Goal: Information Seeking & Learning: Check status

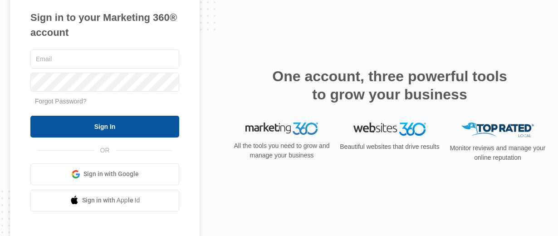
type input "[EMAIL_ADDRESS][PERSON_NAME][DOMAIN_NAME]"
click at [156, 123] on input "Sign In" at bounding box center [104, 127] width 149 height 22
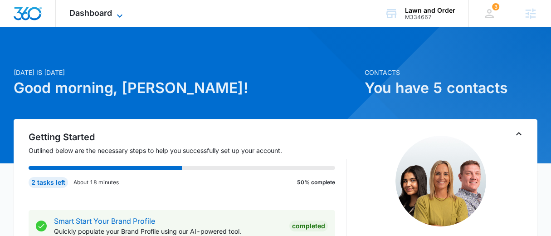
click at [81, 16] on span "Dashboard" at bounding box center [90, 13] width 43 height 10
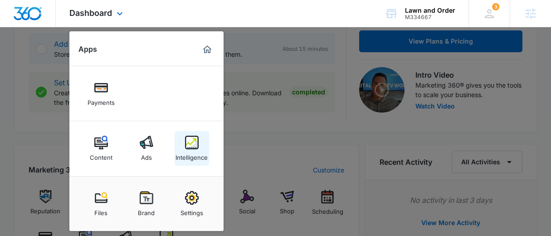
scroll to position [257, 0]
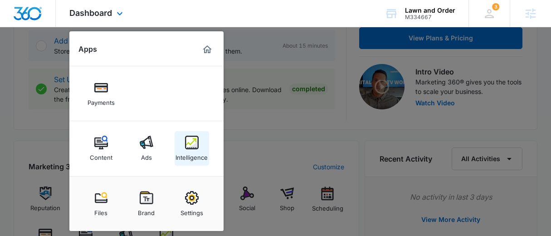
click at [191, 146] on img at bounding box center [192, 143] width 14 height 14
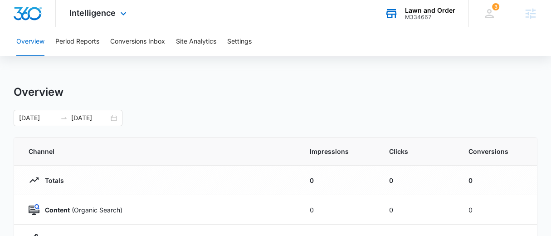
click at [429, 15] on div "M334667" at bounding box center [430, 17] width 50 height 6
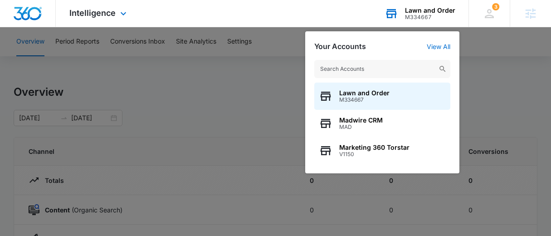
click at [406, 65] on input "text" at bounding box center [382, 69] width 136 height 18
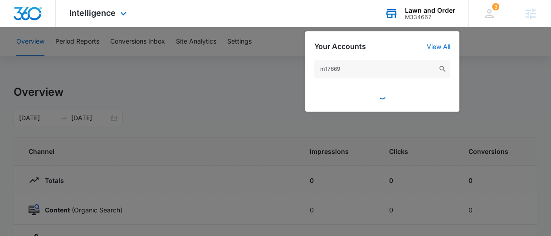
type input "m176695"
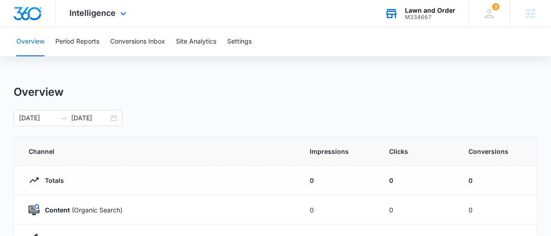
click at [439, 15] on div "M334667" at bounding box center [430, 17] width 50 height 6
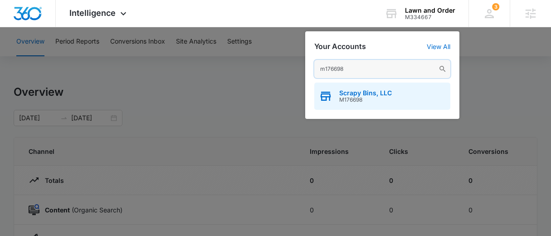
type input "m176698"
click at [399, 93] on div "Scrapy Bins, LLC M176698" at bounding box center [382, 96] width 136 height 27
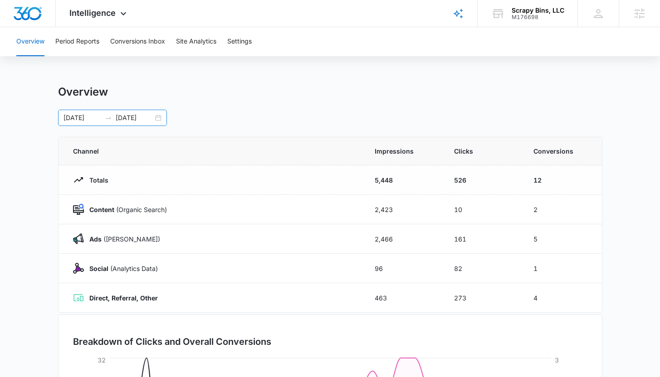
click at [93, 114] on input "[DATE]" at bounding box center [82, 118] width 38 height 10
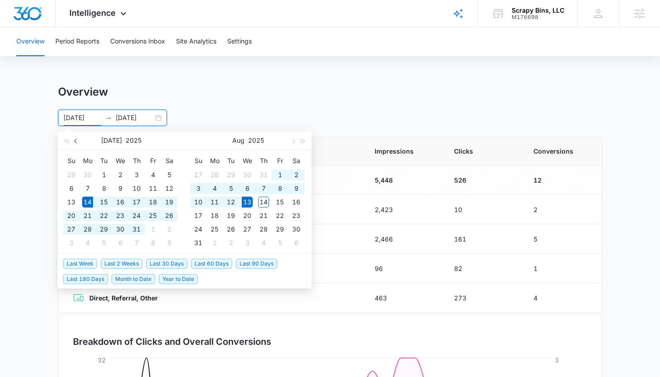
click at [77, 140] on span "button" at bounding box center [76, 141] width 5 height 5
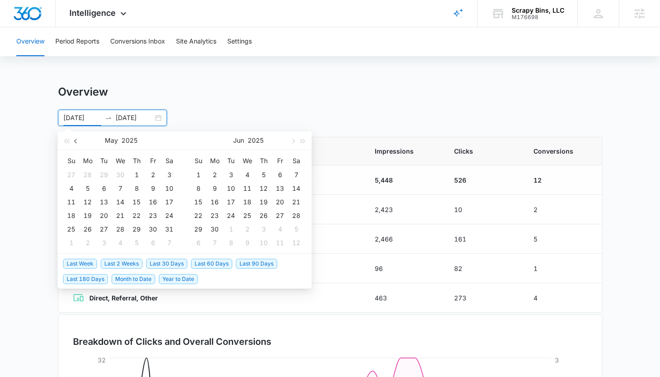
click at [77, 141] on span "button" at bounding box center [76, 141] width 5 height 5
type input "[DATE]"
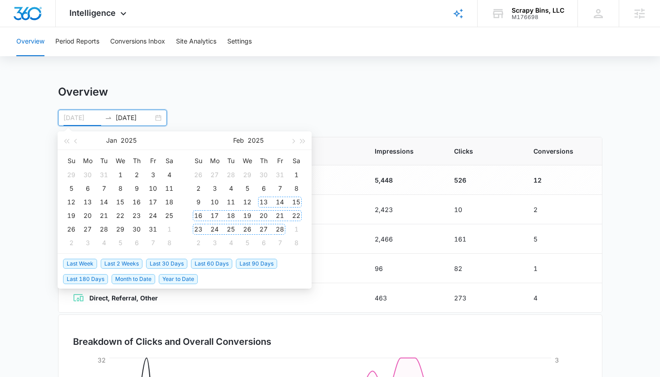
click at [263, 201] on div "13" at bounding box center [263, 202] width 11 height 11
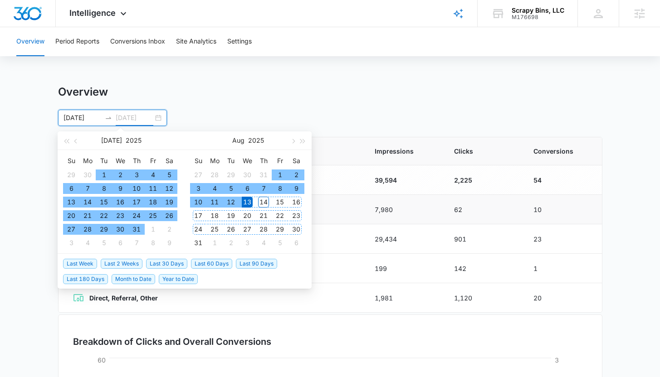
type input "[DATE]"
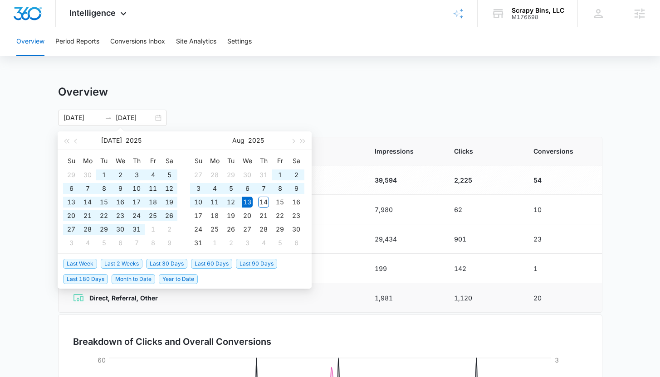
click at [322, 235] on td "Direct, Referral, Other" at bounding box center [210, 297] width 305 height 29
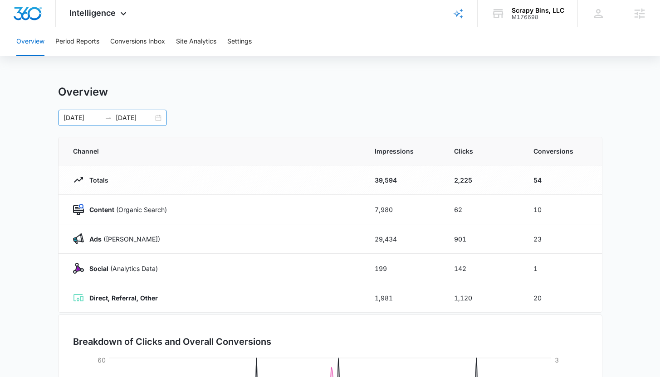
click at [155, 122] on div "[DATE] [DATE]" at bounding box center [112, 118] width 109 height 16
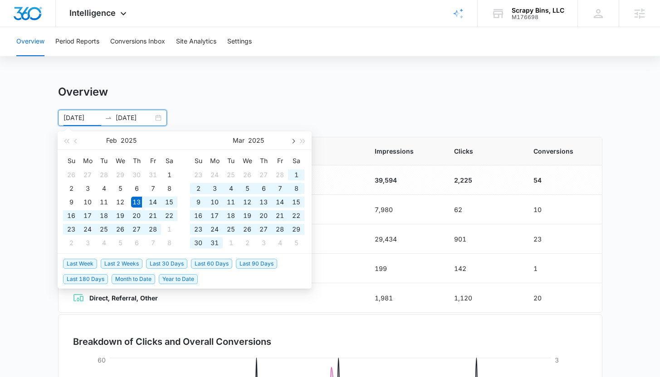
click at [296, 142] on button "button" at bounding box center [293, 141] width 10 height 18
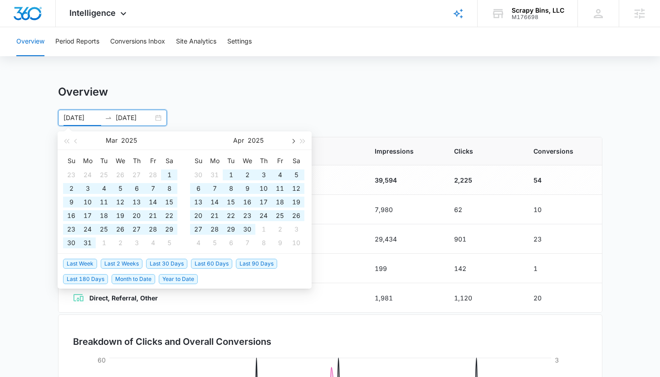
click at [292, 143] on button "button" at bounding box center [293, 141] width 10 height 18
click at [293, 144] on button "button" at bounding box center [293, 141] width 10 height 18
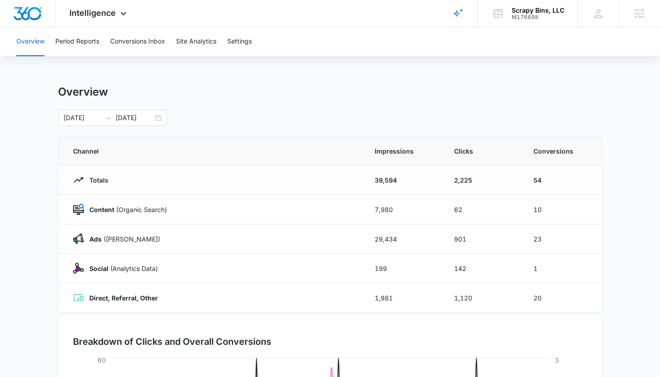
click at [269, 74] on div "Overview Period Reports Conversions Inbox Site Analytics Settings Overview [DAT…" at bounding box center [330, 294] width 660 height 534
click at [94, 121] on input "[DATE]" at bounding box center [82, 118] width 38 height 10
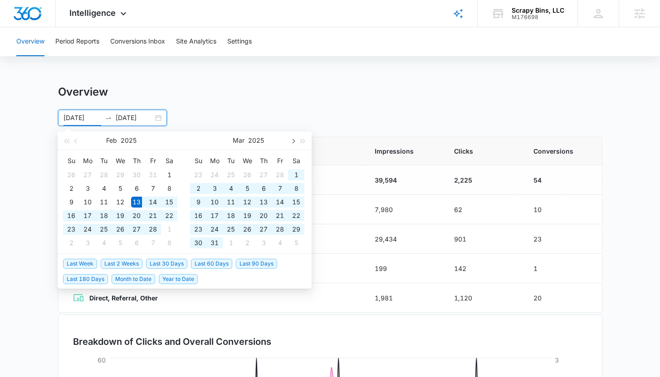
click at [292, 144] on button "button" at bounding box center [293, 141] width 10 height 18
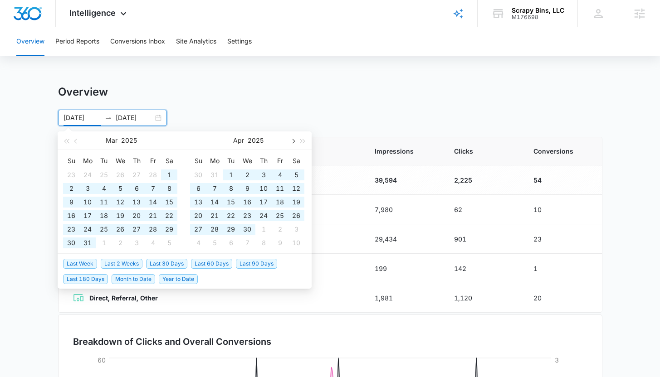
click at [292, 143] on button "button" at bounding box center [293, 141] width 10 height 18
click at [292, 145] on button "button" at bounding box center [293, 141] width 10 height 18
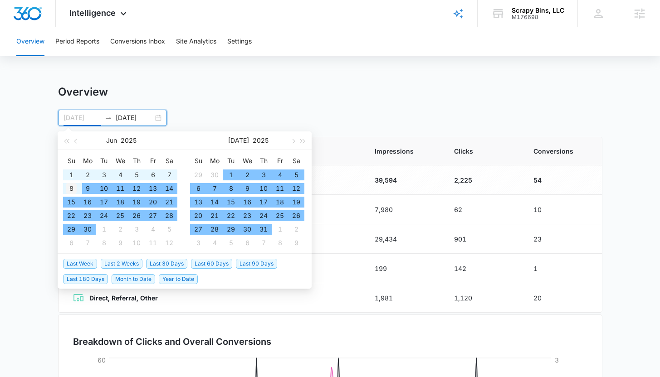
type input "[DATE]"
click at [73, 183] on div "8" at bounding box center [71, 188] width 11 height 11
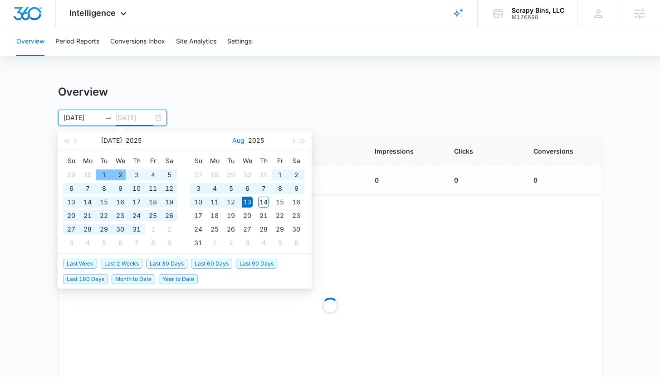
type input "[DATE]"
click at [249, 99] on div "Overview [DATE] [DATE] [DATE] Su Mo Tu We Th Fr Sa 29 30 1 2 3 4 5 6 7 8 9 10 1…" at bounding box center [330, 105] width 544 height 41
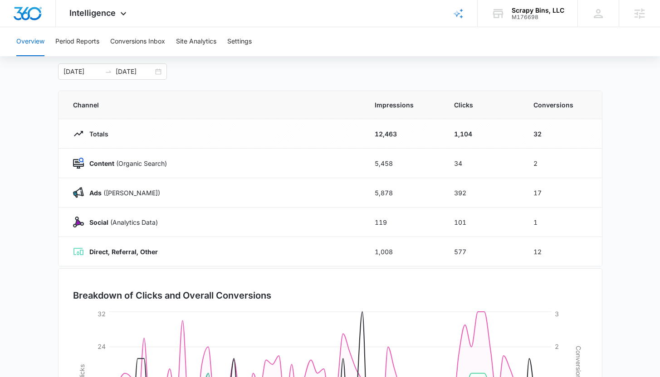
scroll to position [53, 0]
